Goal: Information Seeking & Learning: Learn about a topic

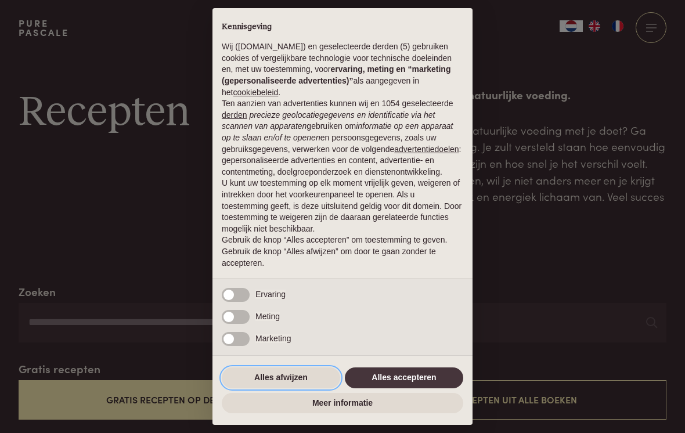
click at [276, 372] on button "Alles afwijzen" at bounding box center [281, 378] width 118 height 21
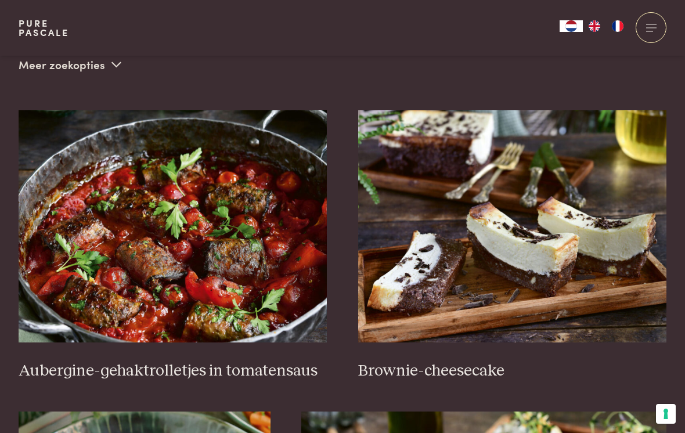
scroll to position [383, 0]
click at [176, 196] on img at bounding box center [173, 226] width 309 height 232
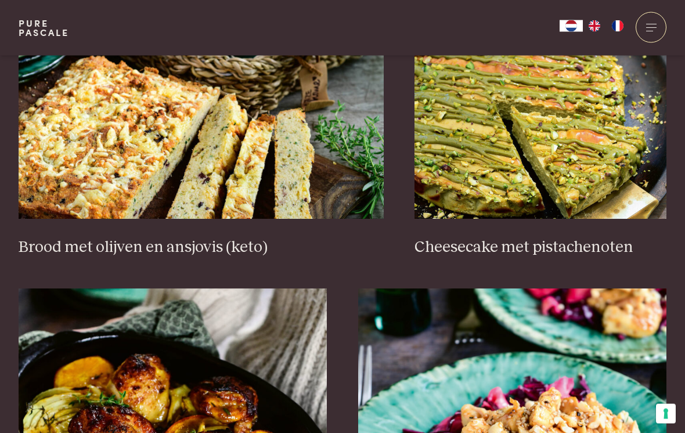
scroll to position [1129, 0]
click at [235, 125] on img at bounding box center [201, 103] width 365 height 232
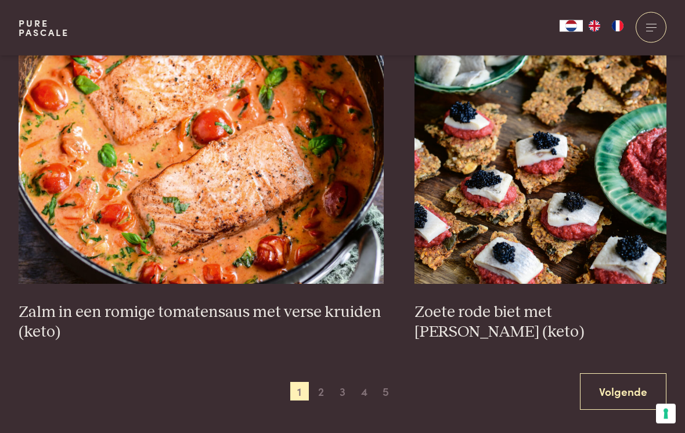
scroll to position [1969, 0]
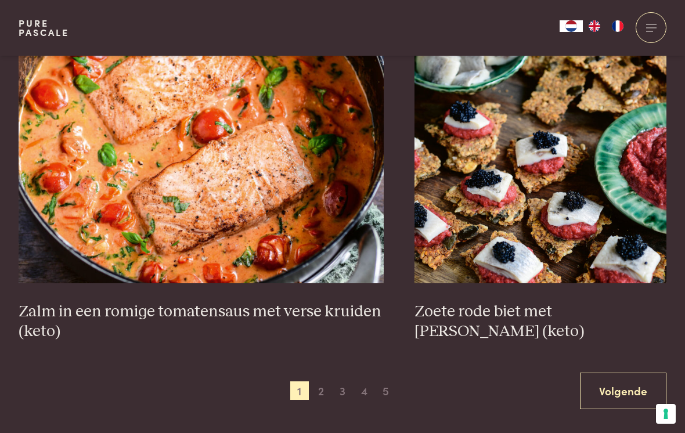
click at [201, 148] on img at bounding box center [201, 167] width 365 height 232
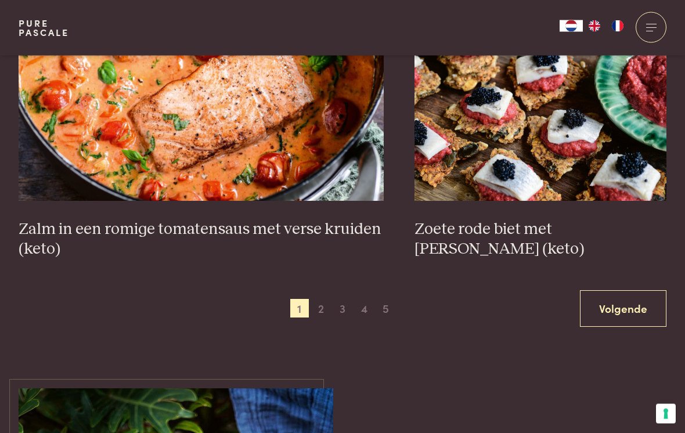
click at [326, 300] on span "2" at bounding box center [321, 309] width 19 height 19
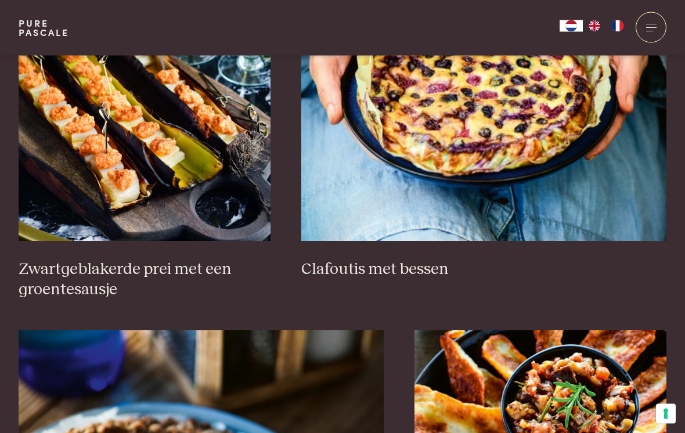
scroll to position [785, 0]
click at [207, 138] on img at bounding box center [145, 125] width 252 height 232
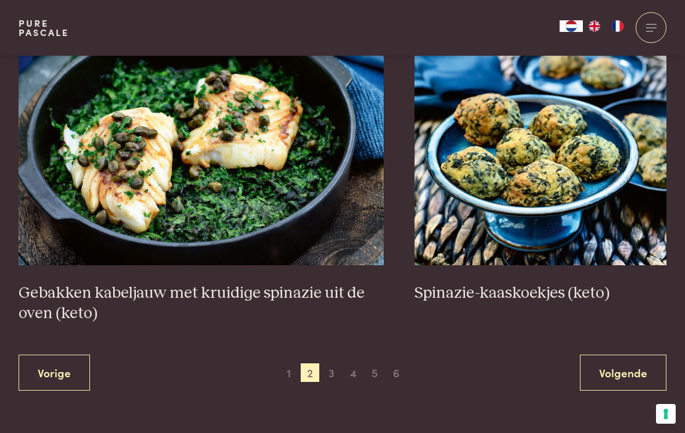
scroll to position [2064, 0]
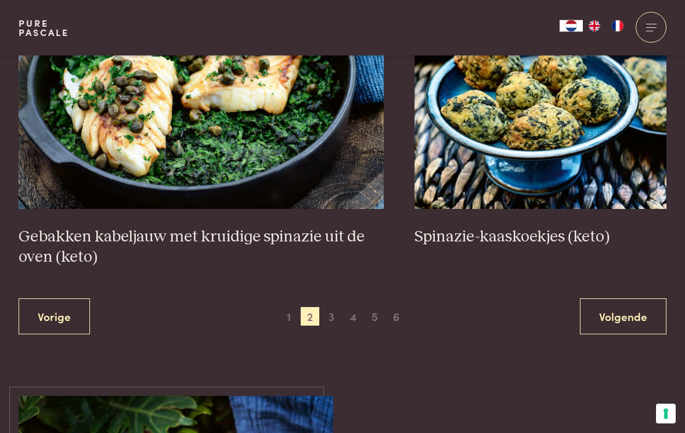
click at [337, 308] on span "3" at bounding box center [331, 317] width 19 height 19
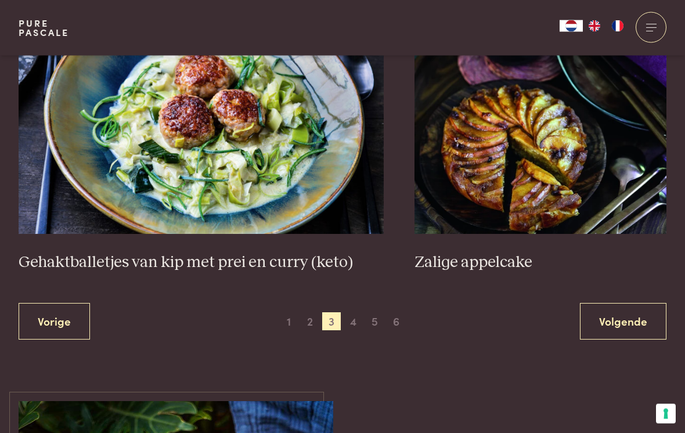
scroll to position [2120, 0]
click at [356, 313] on span "4" at bounding box center [353, 322] width 19 height 19
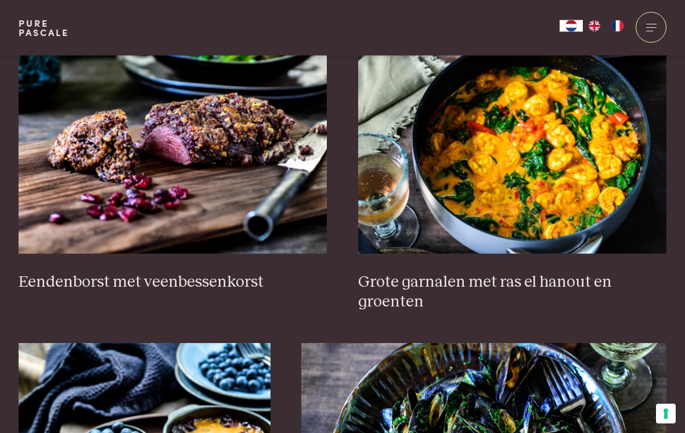
scroll to position [471, 0]
click at [481, 173] on img at bounding box center [512, 137] width 309 height 232
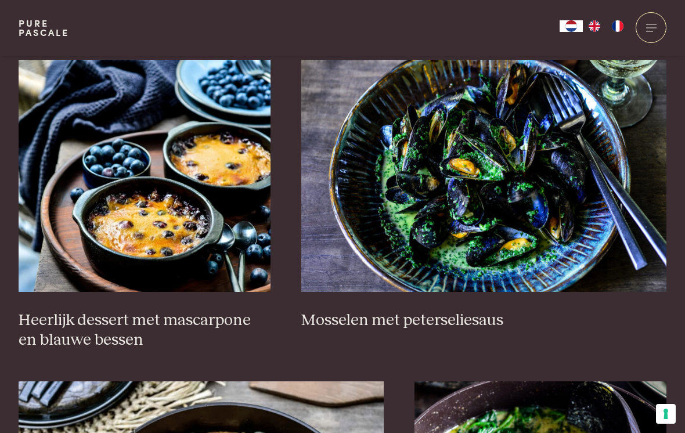
scroll to position [661, 0]
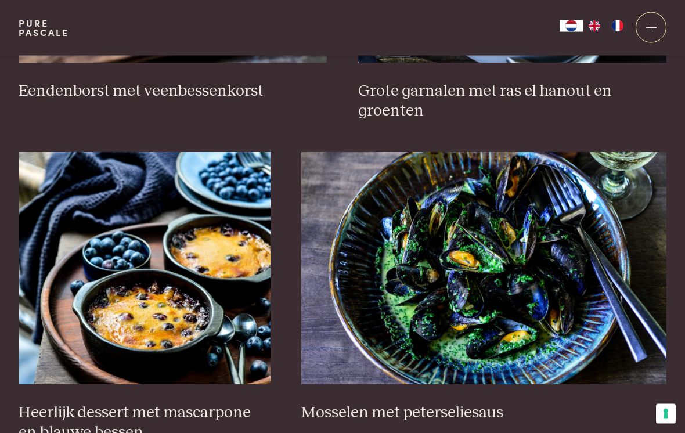
click at [520, 253] on img at bounding box center [483, 269] width 365 height 232
click at [535, 273] on img at bounding box center [483, 269] width 365 height 232
click at [538, 281] on img at bounding box center [483, 269] width 365 height 232
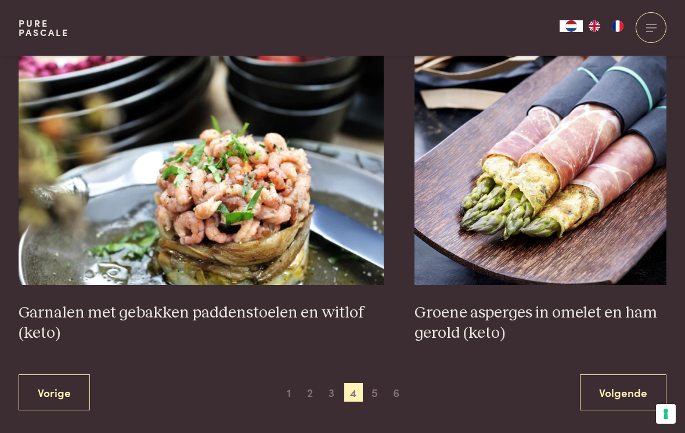
scroll to position [2022, 0]
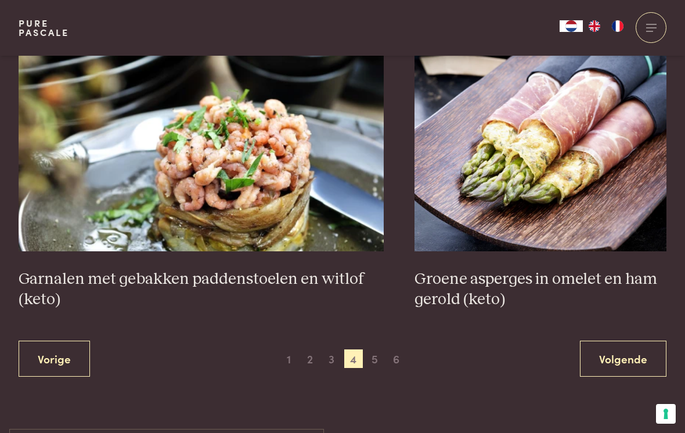
click at [373, 350] on span "5" at bounding box center [375, 359] width 19 height 19
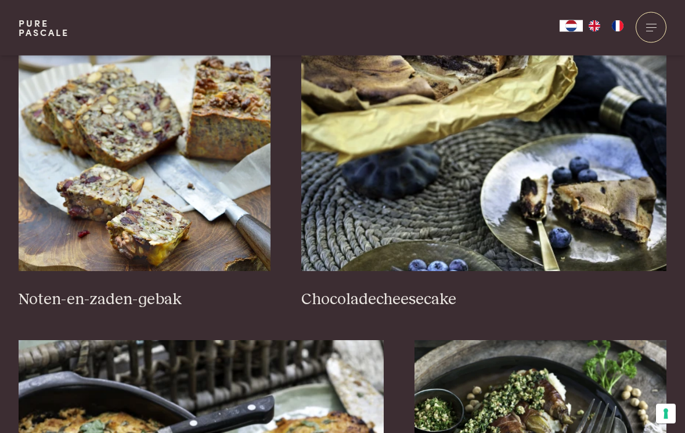
scroll to position [775, 0]
click at [166, 177] on img at bounding box center [145, 155] width 252 height 232
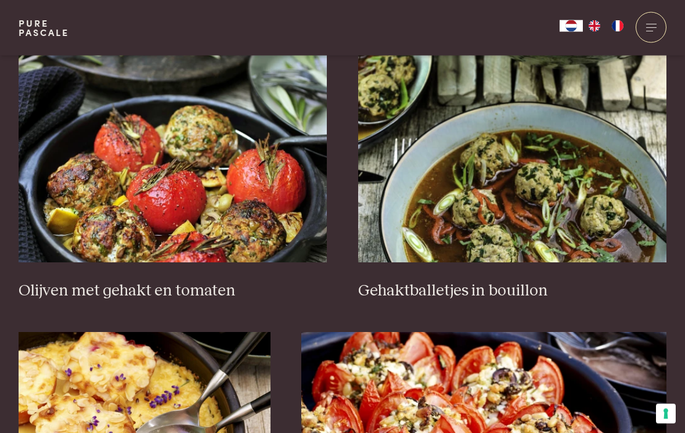
scroll to position [1427, 0]
click at [466, 160] on img at bounding box center [512, 146] width 309 height 232
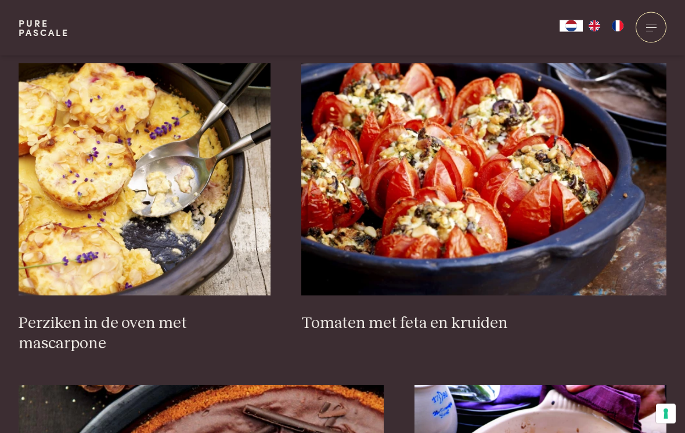
scroll to position [1697, 0]
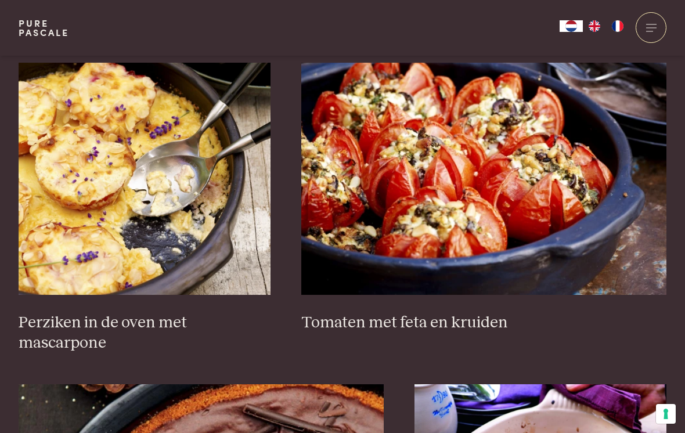
click at [161, 206] on img at bounding box center [145, 179] width 252 height 232
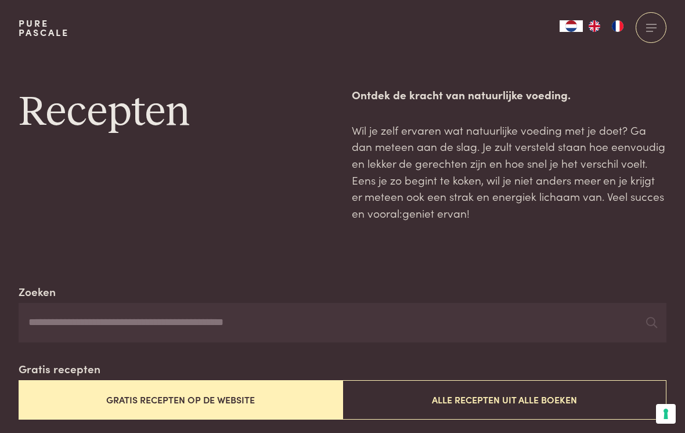
scroll to position [1715, 0]
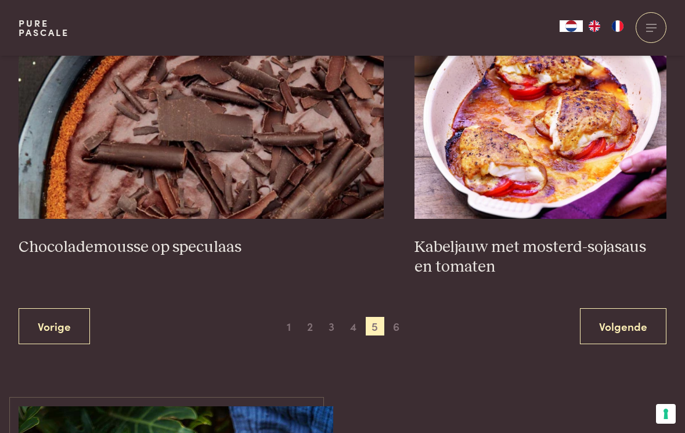
click at [403, 317] on span "6" at bounding box center [396, 326] width 19 height 19
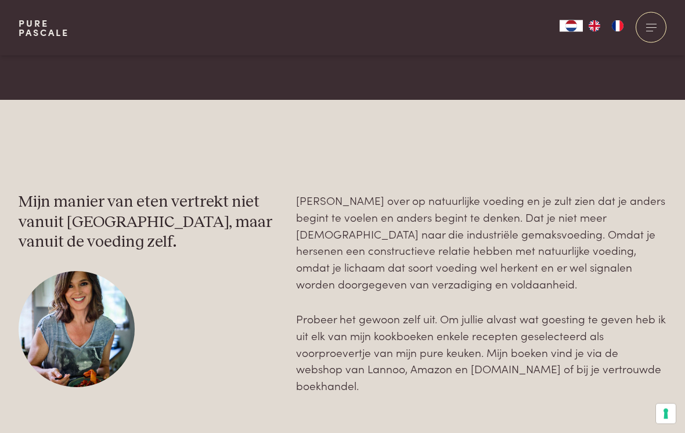
scroll to position [1875, 0]
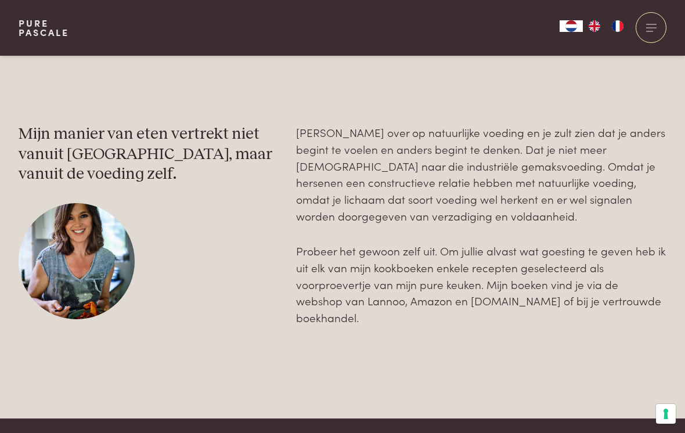
click at [424, 265] on p "Probeer het gewoon zelf uit. Om jullie alvast wat goesting te geven heb ik uit …" at bounding box center [481, 284] width 370 height 83
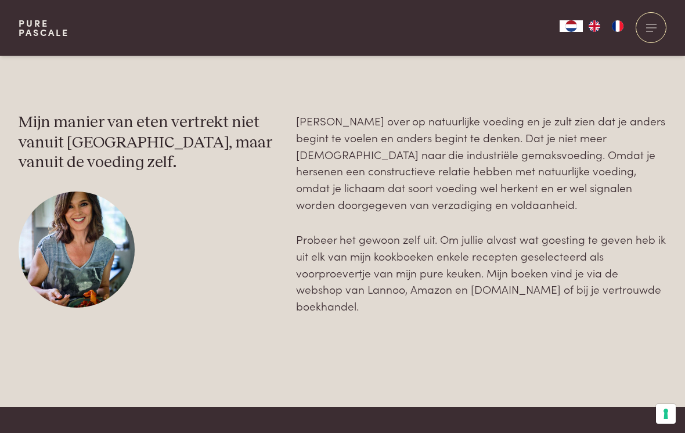
scroll to position [1886, 0]
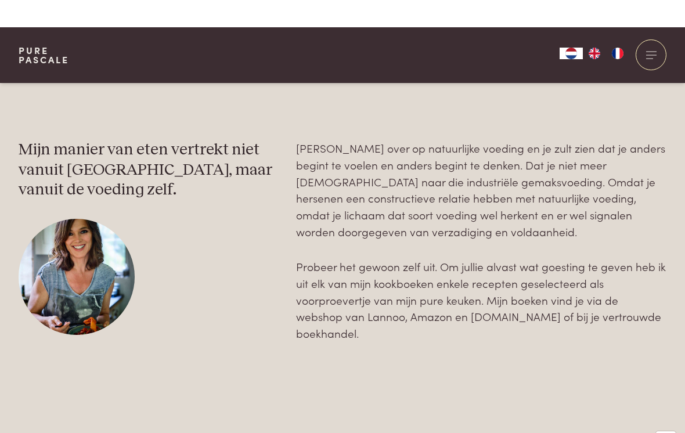
scroll to position [1860, 0]
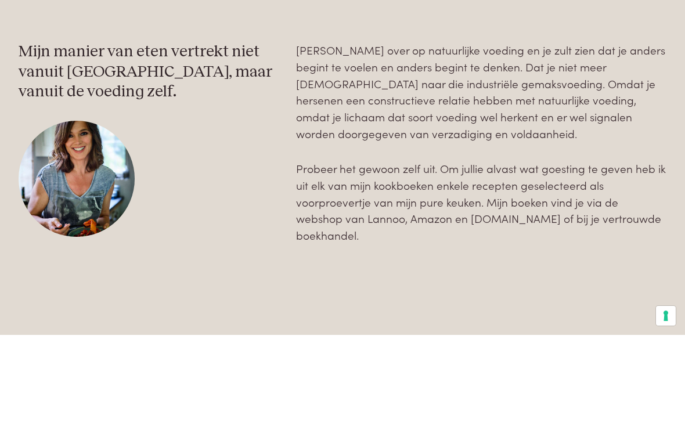
scroll to position [1958, 0]
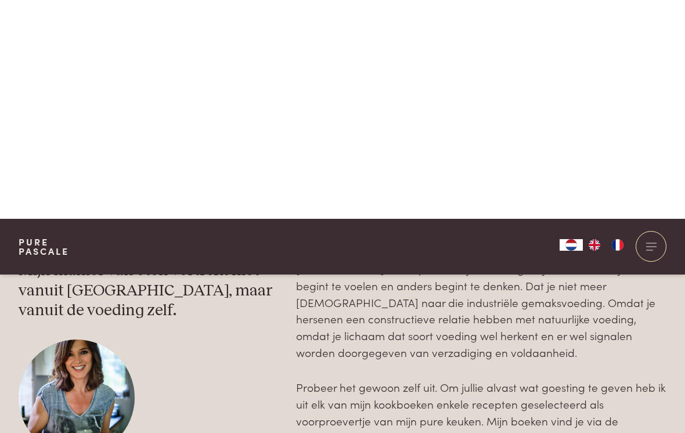
scroll to position [1739, 0]
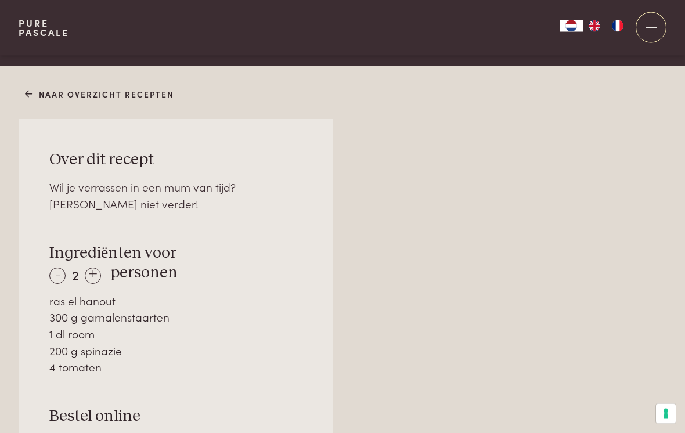
scroll to position [725, 0]
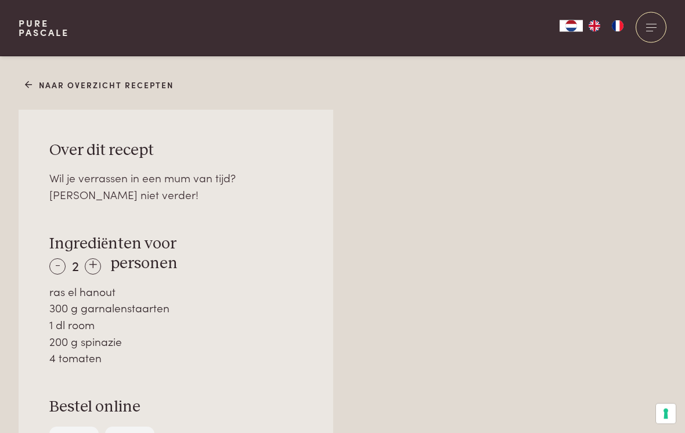
click at [98, 259] on div "+" at bounding box center [93, 267] width 16 height 16
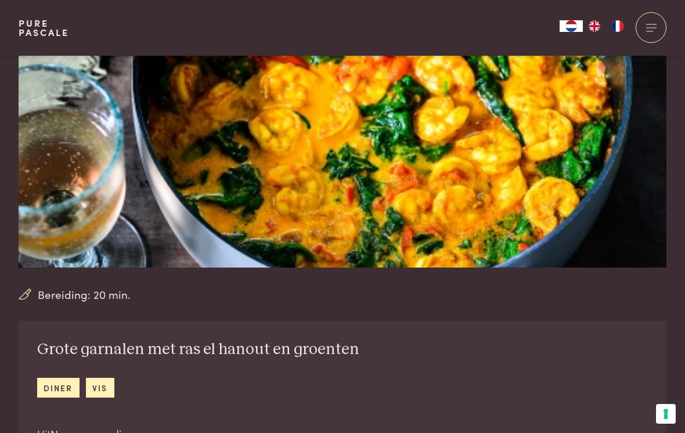
scroll to position [0, 0]
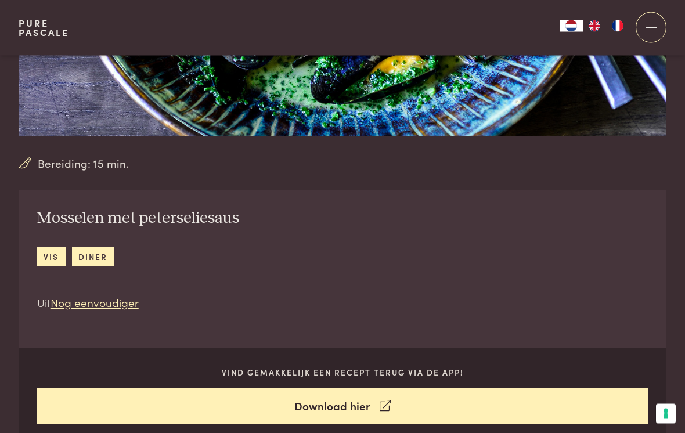
scroll to position [303, 0]
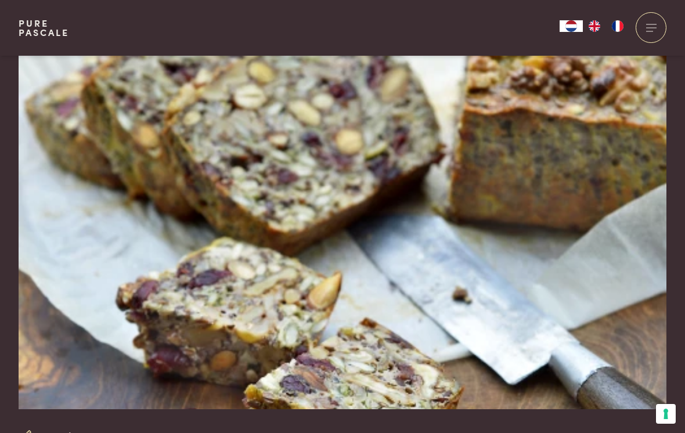
scroll to position [35, 0]
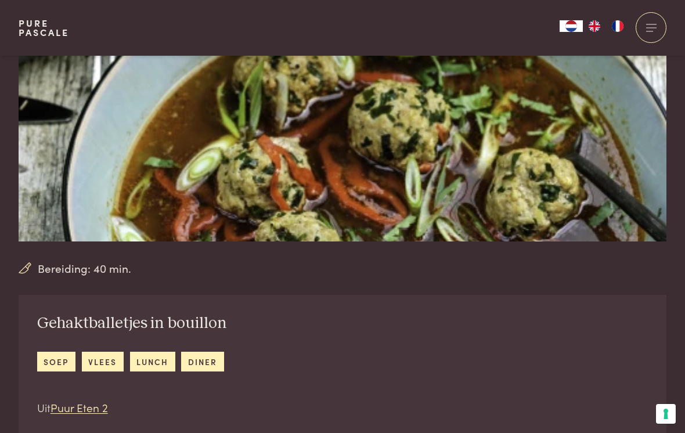
scroll to position [202, 0]
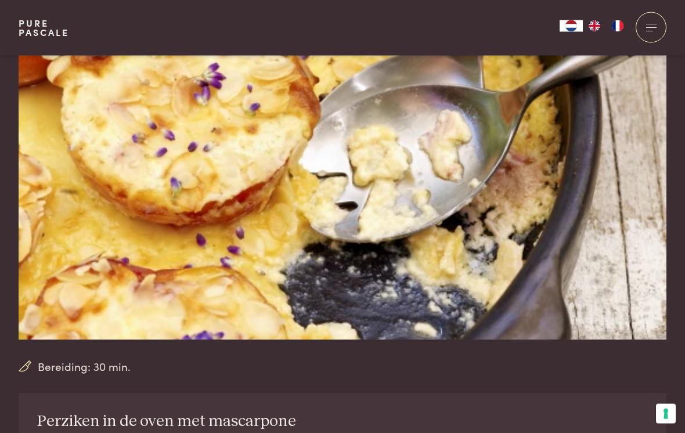
scroll to position [100, 0]
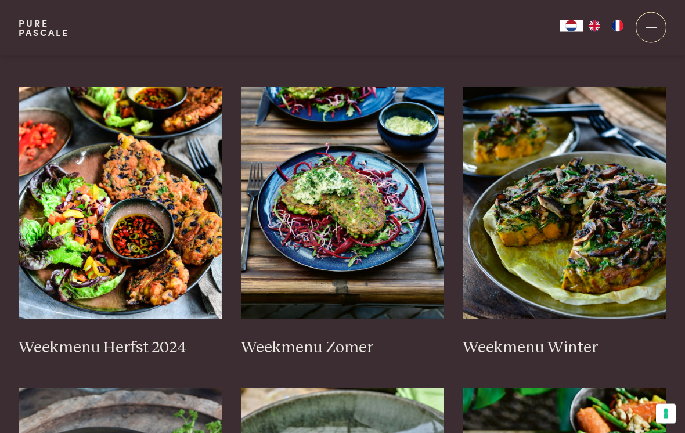
scroll to position [285, 0]
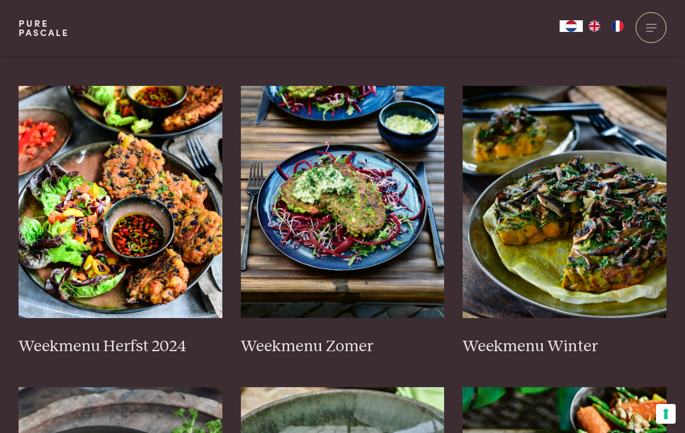
click at [159, 198] on img at bounding box center [121, 202] width 204 height 232
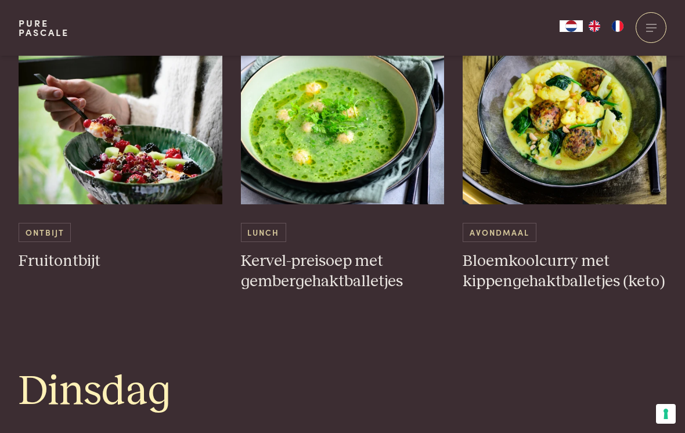
scroll to position [653, 0]
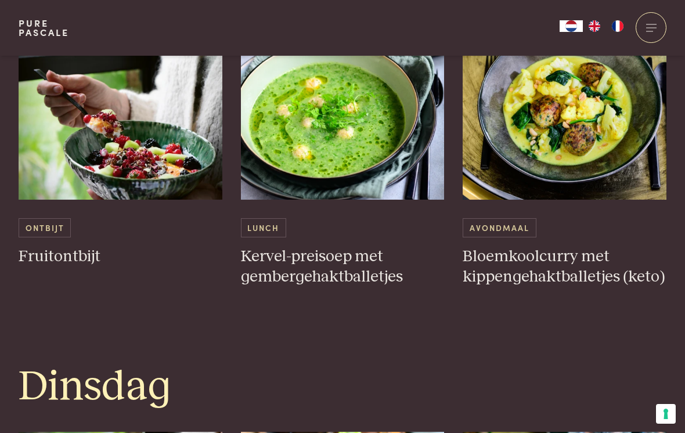
click at [543, 119] on img at bounding box center [565, 83] width 204 height 232
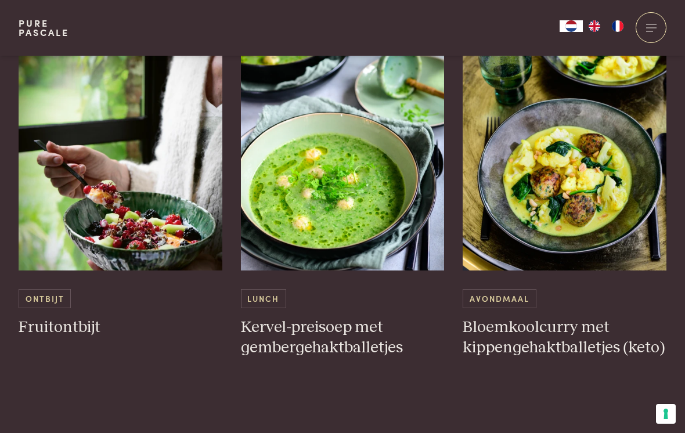
scroll to position [581, 0]
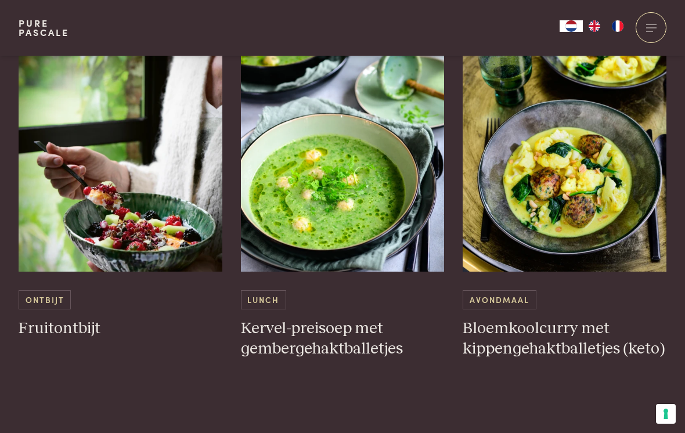
click at [146, 183] on img at bounding box center [121, 155] width 204 height 232
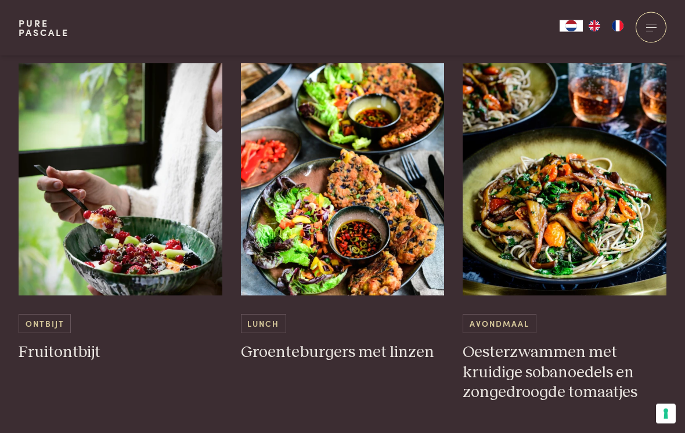
scroll to position [1022, 0]
click at [531, 211] on img at bounding box center [565, 179] width 204 height 232
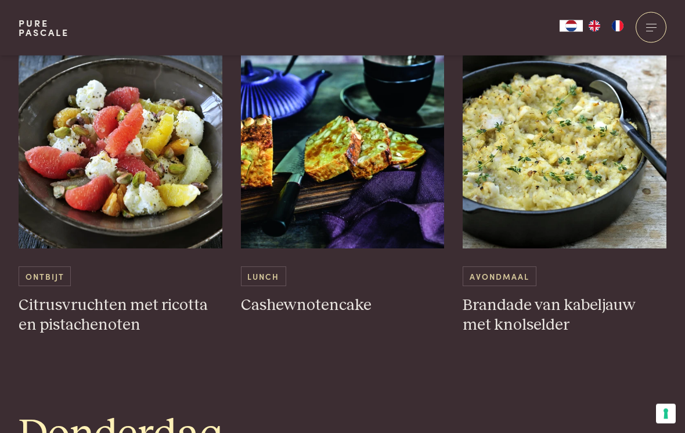
scroll to position [1555, 0]
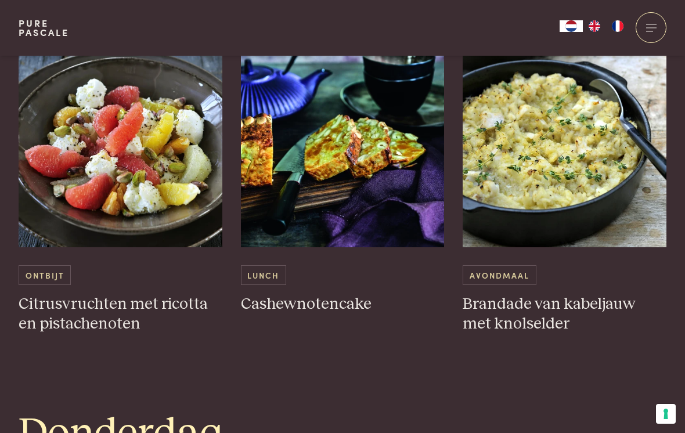
click at [146, 133] on img at bounding box center [121, 131] width 204 height 232
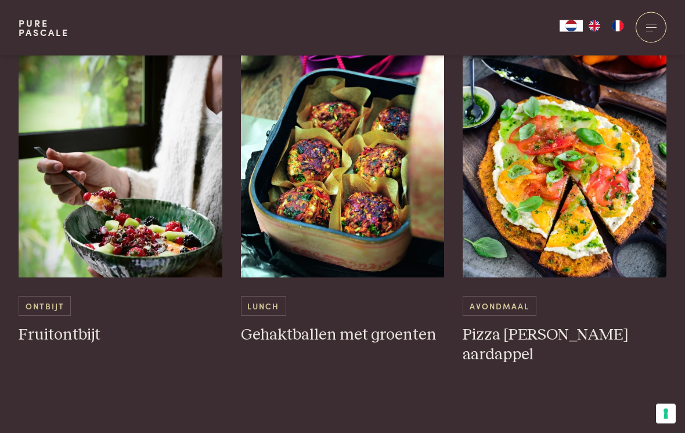
scroll to position [2453, 0]
click at [563, 122] on img at bounding box center [565, 161] width 204 height 232
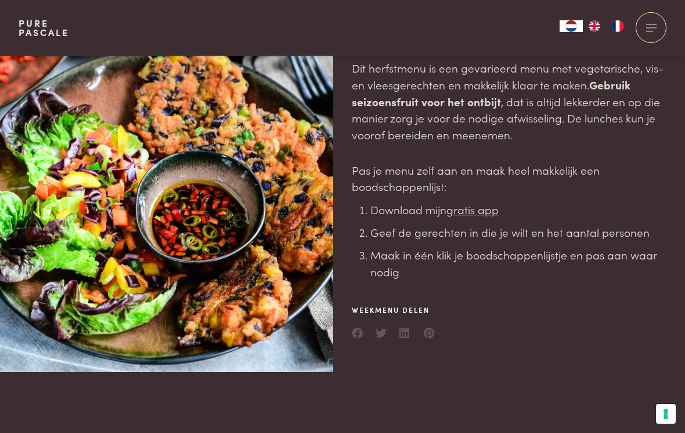
scroll to position [0, 0]
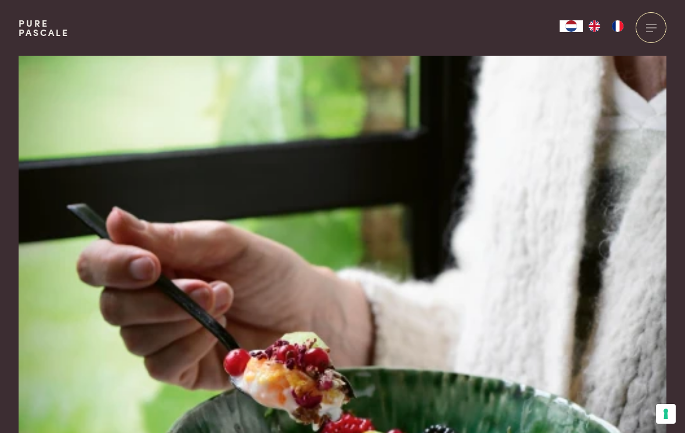
click at [167, 224] on img at bounding box center [343, 250] width 648 height 389
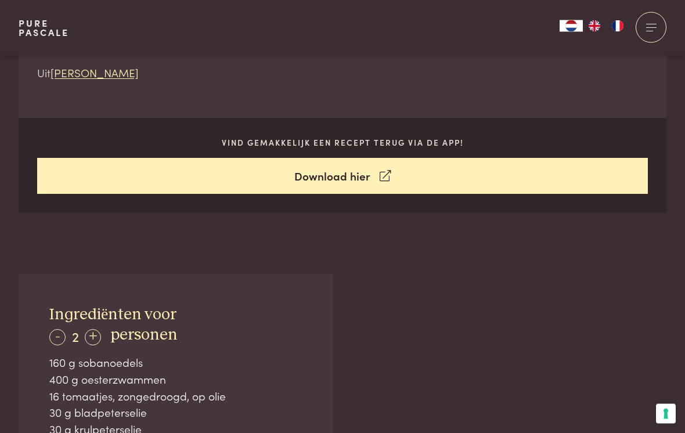
scroll to position [451, 0]
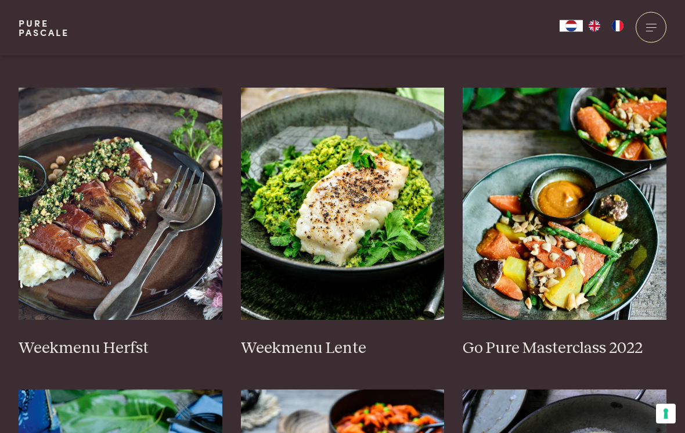
scroll to position [585, 0]
click at [113, 186] on img at bounding box center [121, 204] width 204 height 232
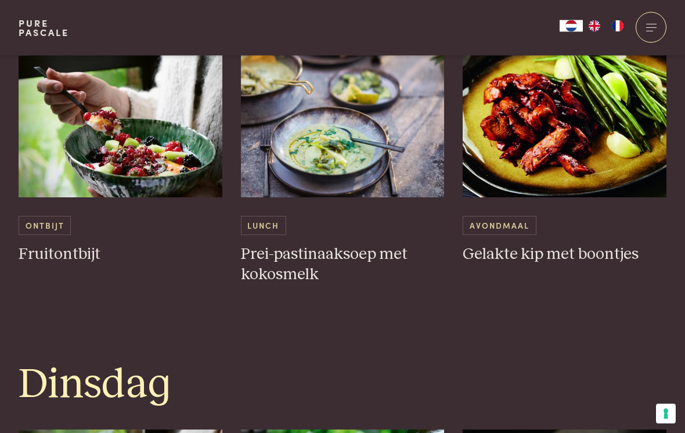
scroll to position [656, 0]
click at [514, 151] on img at bounding box center [565, 81] width 204 height 232
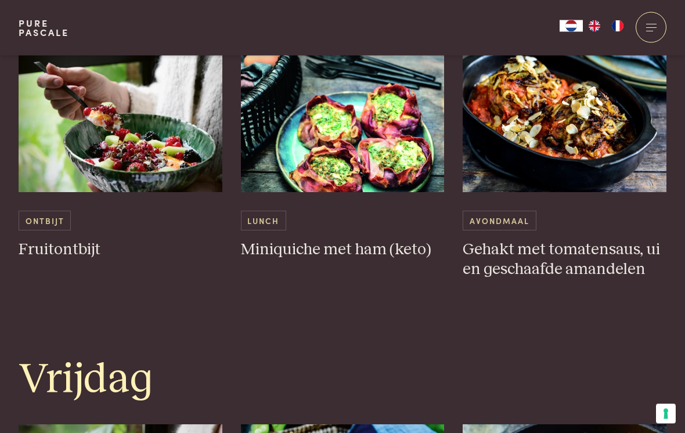
scroll to position [2074, 0]
click at [542, 103] on img at bounding box center [565, 76] width 204 height 232
